Goal: Task Accomplishment & Management: Complete application form

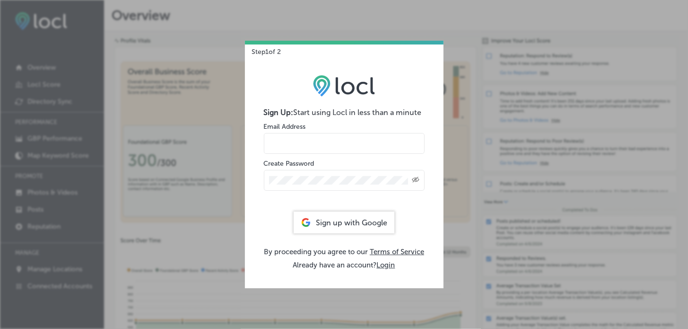
click at [378, 226] on div "Sign up with Google" at bounding box center [344, 222] width 101 height 22
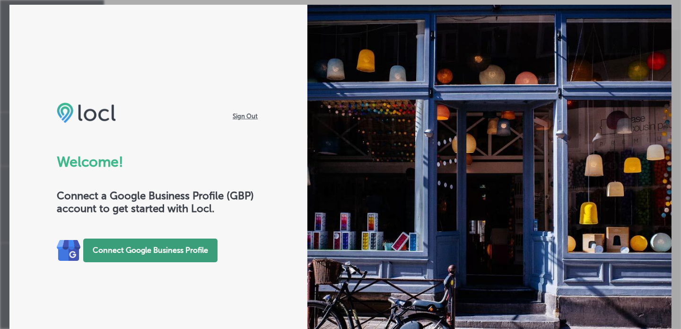
click at [140, 251] on button "Connect Google Business Profile" at bounding box center [150, 250] width 134 height 24
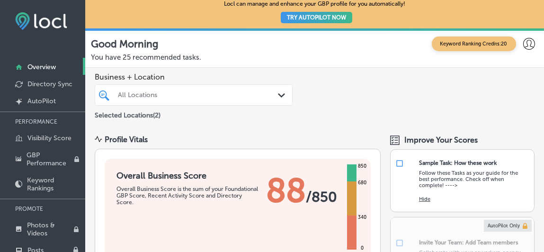
click at [245, 84] on div "All Locations Path Created with Sketch." at bounding box center [194, 94] width 198 height 21
click at [402, 68] on div "Business + Location All Locations Path Created with Sketch. Selected Locations …" at bounding box center [314, 97] width 458 height 58
